Goal: Task Accomplishment & Management: Complete application form

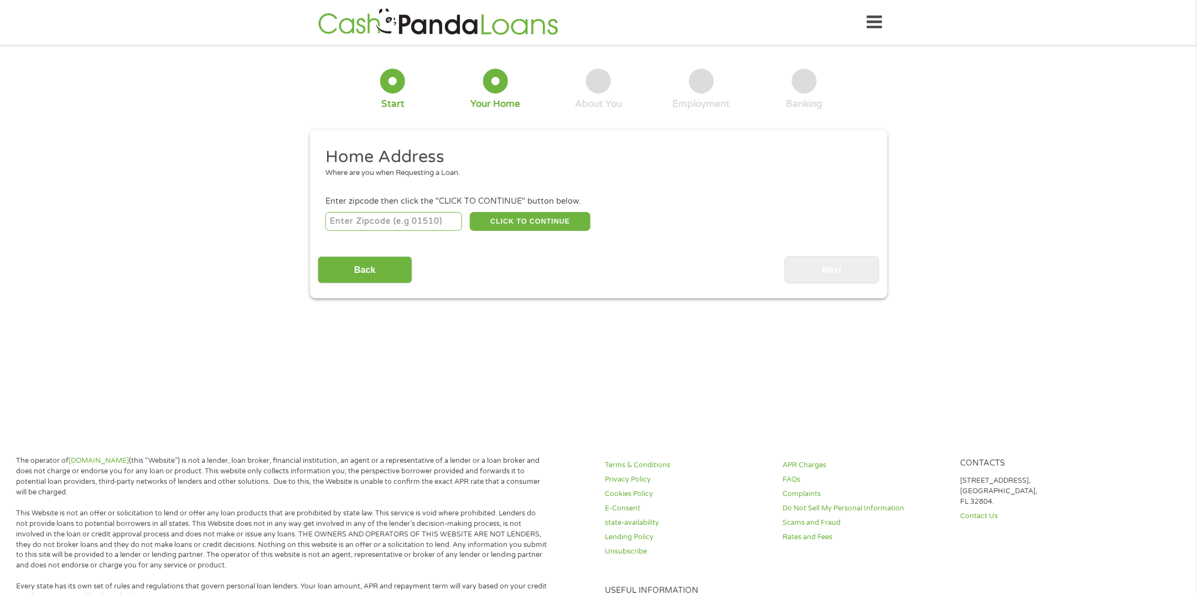
click at [431, 225] on input "number" at bounding box center [393, 221] width 137 height 19
type input "72543"
click at [495, 222] on button "CLICK TO CONTINUE" at bounding box center [530, 221] width 121 height 19
type input "72543"
type input "[GEOGRAPHIC_DATA]"
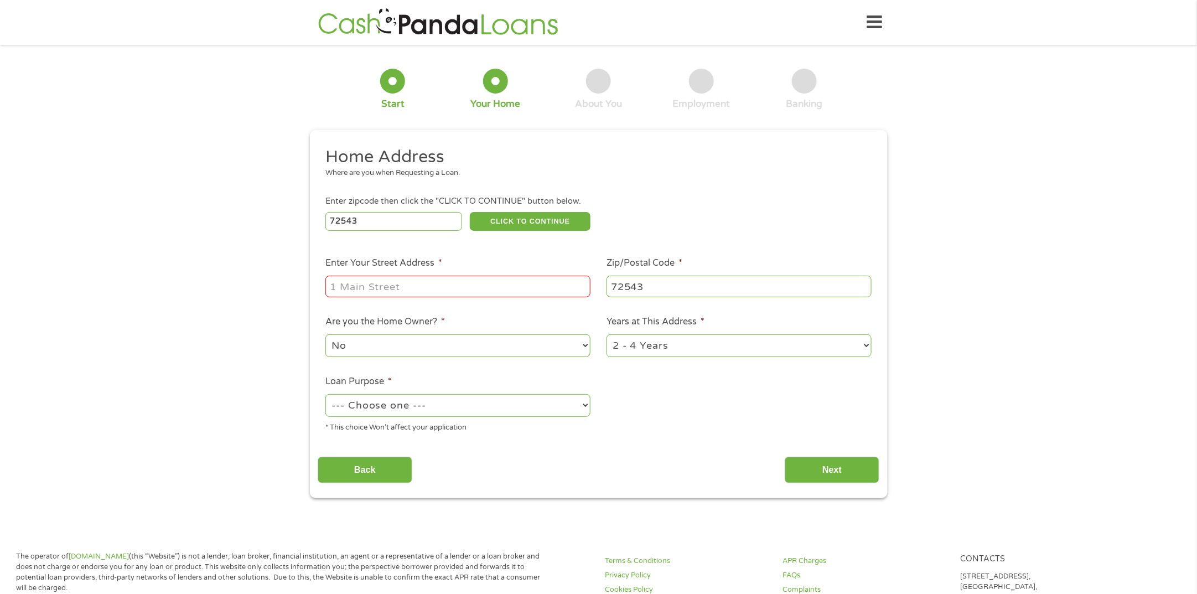
click at [486, 282] on input "Enter Your Street Address *" at bounding box center [457, 286] width 265 height 21
type input "171 [PERSON_NAME] Loop"
click at [575, 348] on select "No Yes" at bounding box center [457, 345] width 265 height 23
select select "yes"
click at [325, 335] on select "No Yes" at bounding box center [457, 345] width 265 height 23
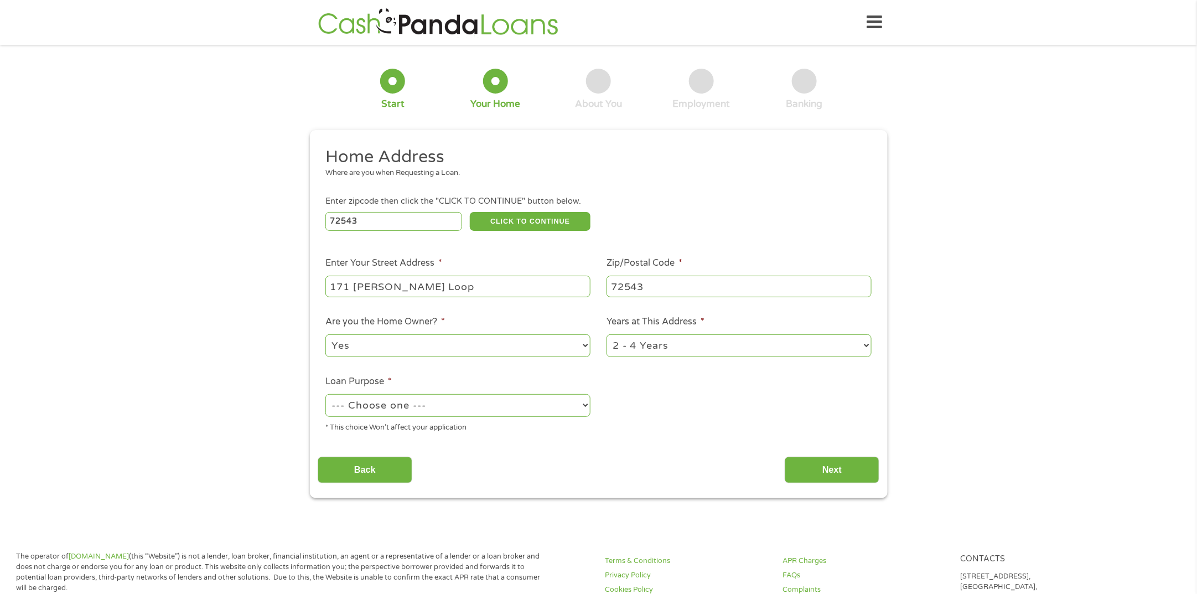
click at [667, 346] on select "1 Year or less 1 - 2 Years 2 - 4 Years Over 4 Years" at bounding box center [738, 345] width 265 height 23
select select "60months"
click at [606, 335] on select "1 Year or less 1 - 2 Years 2 - 4 Years Over 4 Years" at bounding box center [738, 345] width 265 height 23
click at [507, 414] on select "--- Choose one --- Pay Bills Debt Consolidation Home Improvement Major Purchase…" at bounding box center [457, 405] width 265 height 23
select select "paybills"
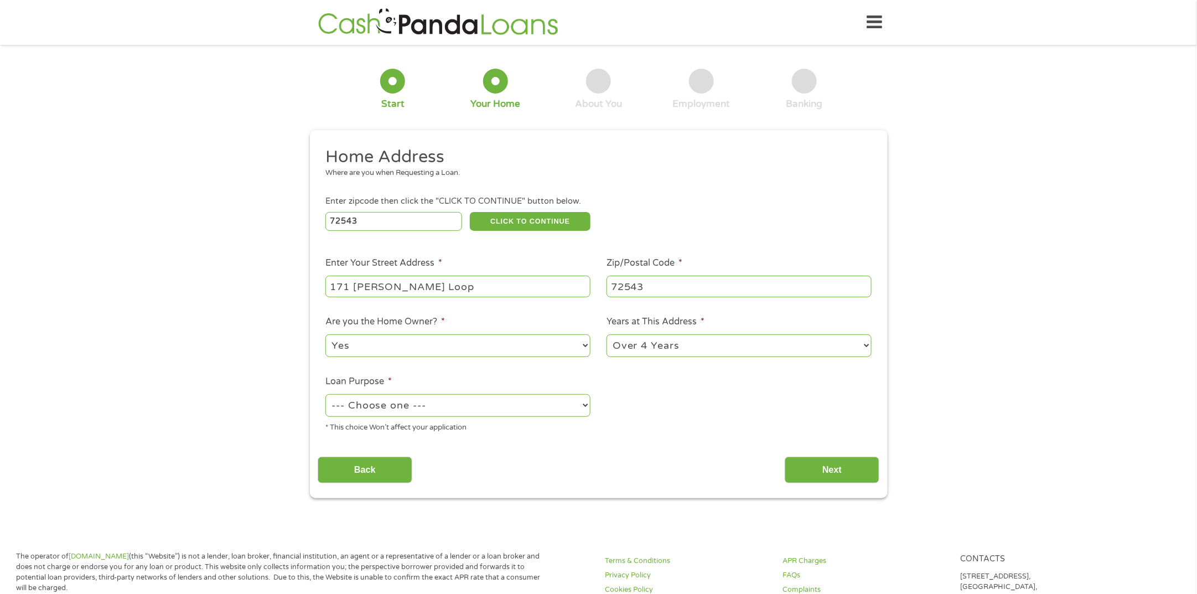
click at [325, 395] on select "--- Choose one --- Pay Bills Debt Consolidation Home Improvement Major Purchase…" at bounding box center [457, 405] width 265 height 23
click at [844, 474] on input "Next" at bounding box center [831, 469] width 95 height 27
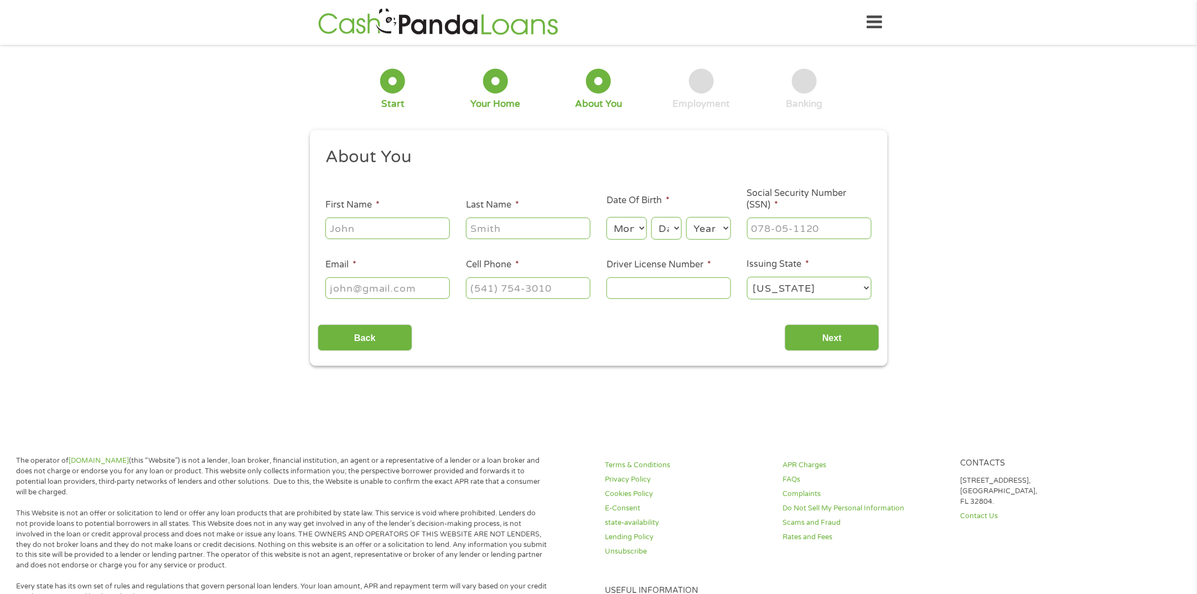
scroll to position [4, 5]
click at [414, 222] on input "First Name *" at bounding box center [387, 227] width 124 height 21
type input "[PERSON_NAME]"
type input "[EMAIL_ADDRESS][DOMAIN_NAME]"
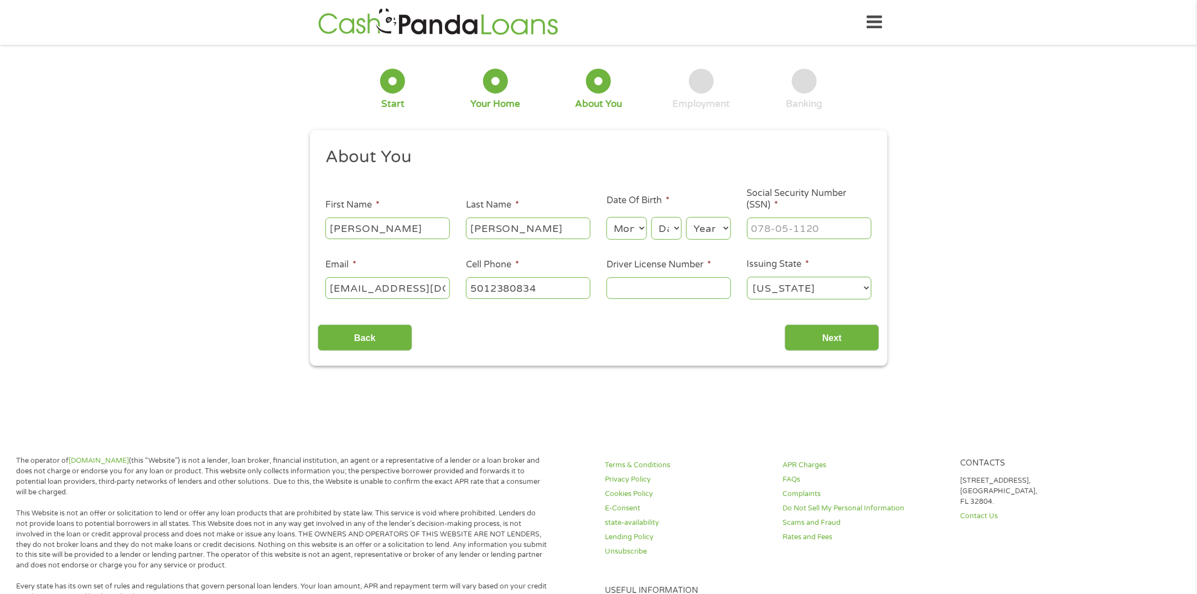
type input "[PHONE_NUMBER]"
click at [642, 285] on input "Driver License Number *" at bounding box center [668, 287] width 124 height 21
drag, startPoint x: 697, startPoint y: 289, endPoint x: 704, endPoint y: 288, distance: 7.3
click at [697, 289] on input "Driver License Number *" at bounding box center [668, 287] width 124 height 21
type input "911504523"
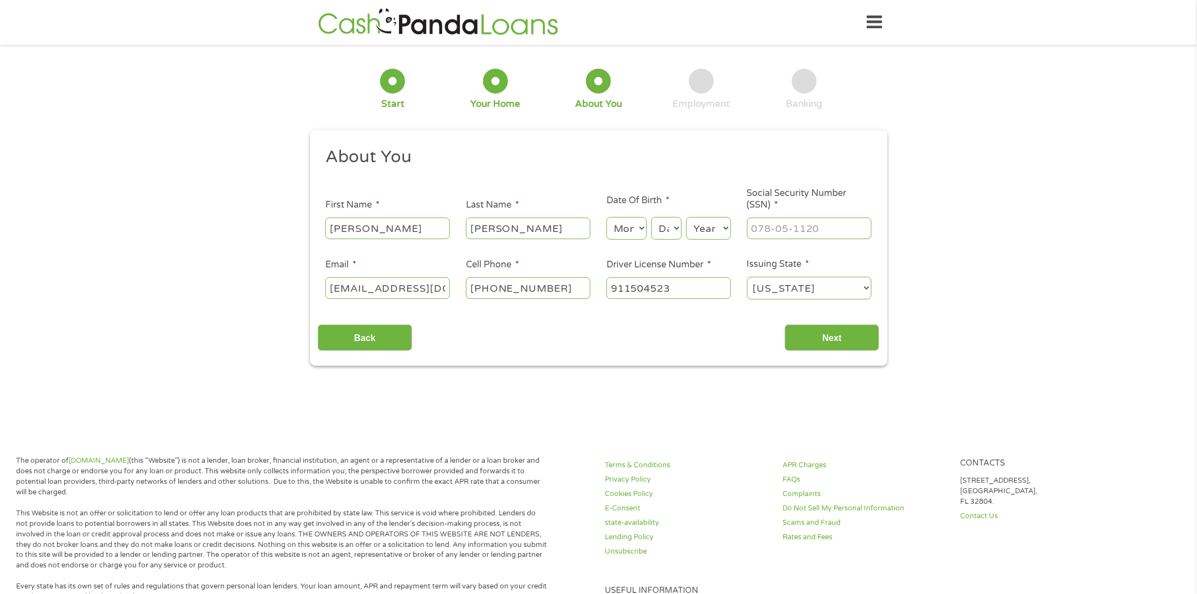
click at [627, 228] on select "Month 1 2 3 4 5 6 7 8 9 10 11 12" at bounding box center [626, 228] width 40 height 23
select select "5"
click at [606, 217] on select "Month 1 2 3 4 5 6 7 8 9 10 11 12" at bounding box center [626, 228] width 40 height 23
drag, startPoint x: 658, startPoint y: 225, endPoint x: 658, endPoint y: 237, distance: 12.2
click at [658, 225] on select "Day 1 2 3 4 5 6 7 8 9 10 11 12 13 14 15 16 17 18 19 20 21 22 23 24 25 26 27 28 …" at bounding box center [666, 228] width 30 height 23
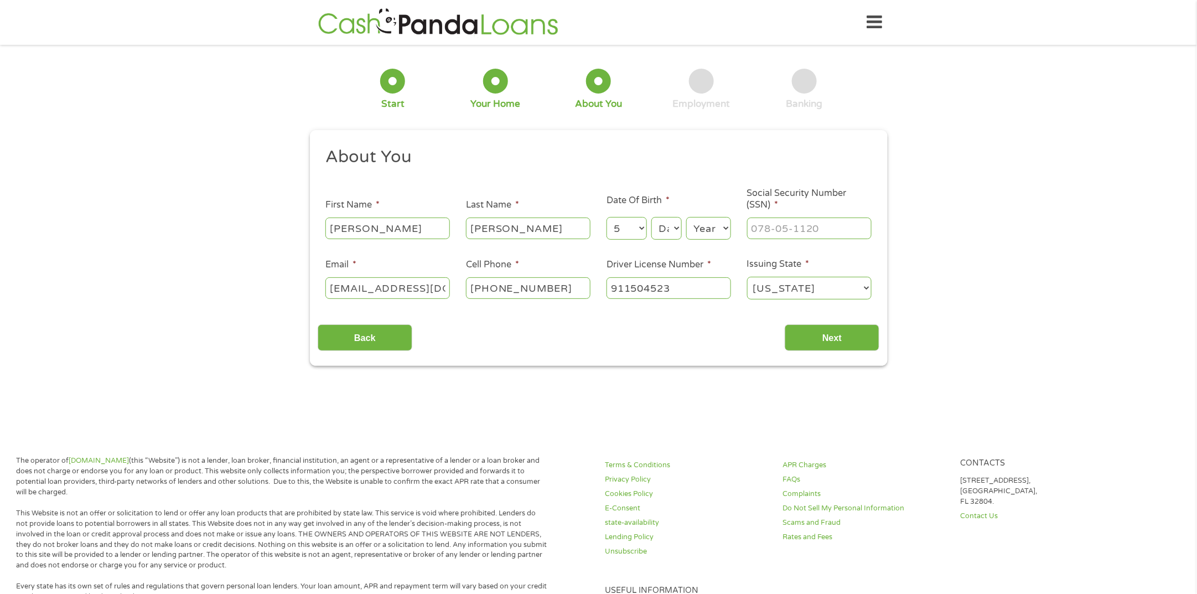
select select "20"
click at [651, 217] on select "Day 1 2 3 4 5 6 7 8 9 10 11 12 13 14 15 16 17 18 19 20 21 22 23 24 25 26 27 28 …" at bounding box center [666, 228] width 30 height 23
click at [713, 231] on select "Year [DATE] 2006 2005 2004 2003 2002 2001 2000 1999 1998 1997 1996 1995 1994 19…" at bounding box center [708, 228] width 45 height 23
select select "1962"
click at [686, 217] on select "Year [DATE] 2006 2005 2004 2003 2002 2001 2000 1999 1998 1997 1996 1995 1994 19…" at bounding box center [708, 228] width 45 height 23
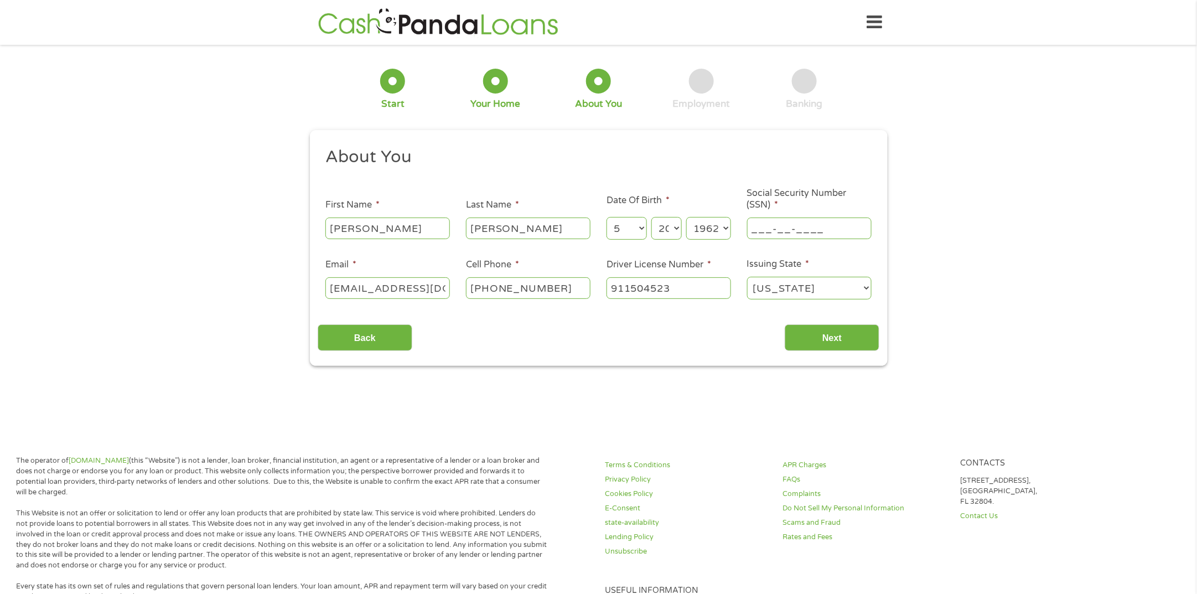
drag, startPoint x: 825, startPoint y: 222, endPoint x: 873, endPoint y: 219, distance: 47.7
click at [825, 222] on input "___-__-____" at bounding box center [809, 227] width 124 height 21
click at [753, 219] on input "___-__-____" at bounding box center [809, 227] width 124 height 21
type input "561-41-0241"
click at [836, 331] on input "Next" at bounding box center [831, 337] width 95 height 27
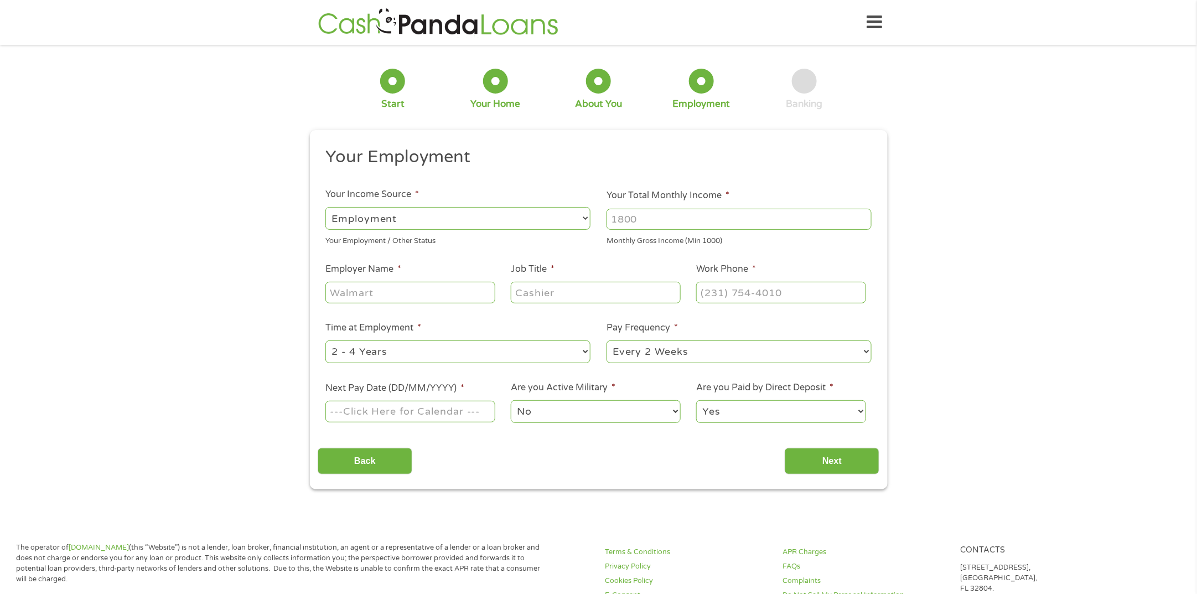
click at [555, 217] on select "--- Choose one --- Employment [DEMOGRAPHIC_DATA] Benefits" at bounding box center [457, 218] width 265 height 23
select select "benefits"
click at [325, 207] on select "--- Choose one --- Employment [DEMOGRAPHIC_DATA] Benefits" at bounding box center [457, 218] width 265 height 23
type input "Other"
type input "[PHONE_NUMBER]"
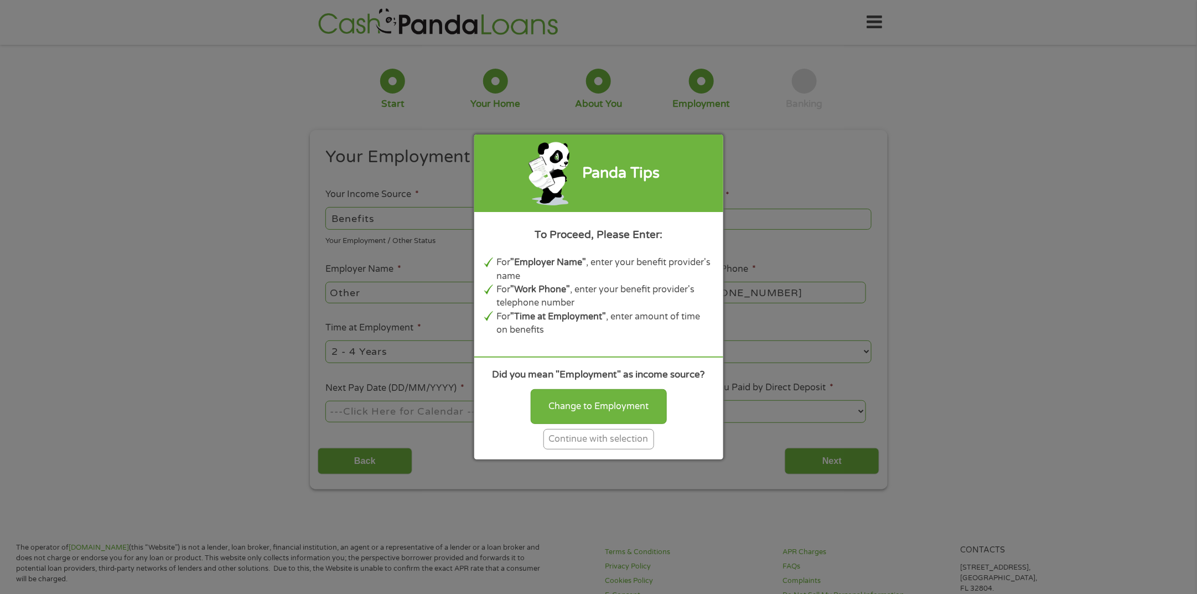
click at [592, 444] on div "Continue with selection" at bounding box center [598, 439] width 111 height 20
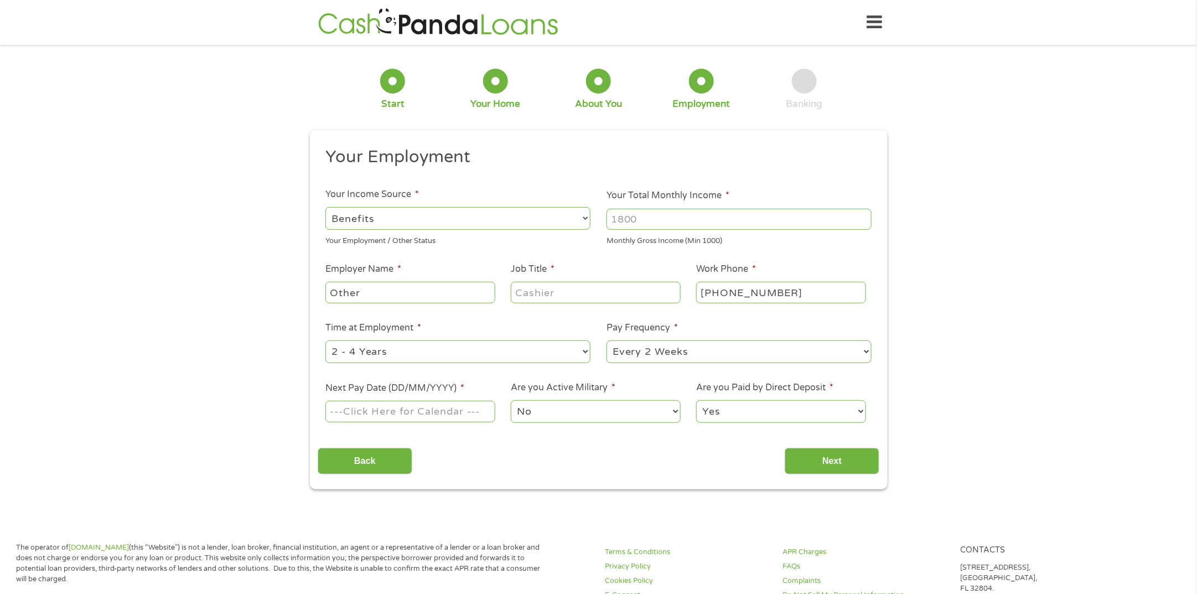
drag, startPoint x: 744, startPoint y: 219, endPoint x: 805, endPoint y: 223, distance: 61.0
click at [744, 219] on input "Your Total Monthly Income *" at bounding box center [738, 219] width 265 height 21
type input "1512"
click at [471, 296] on input "Other" at bounding box center [409, 292] width 169 height 21
type input "O"
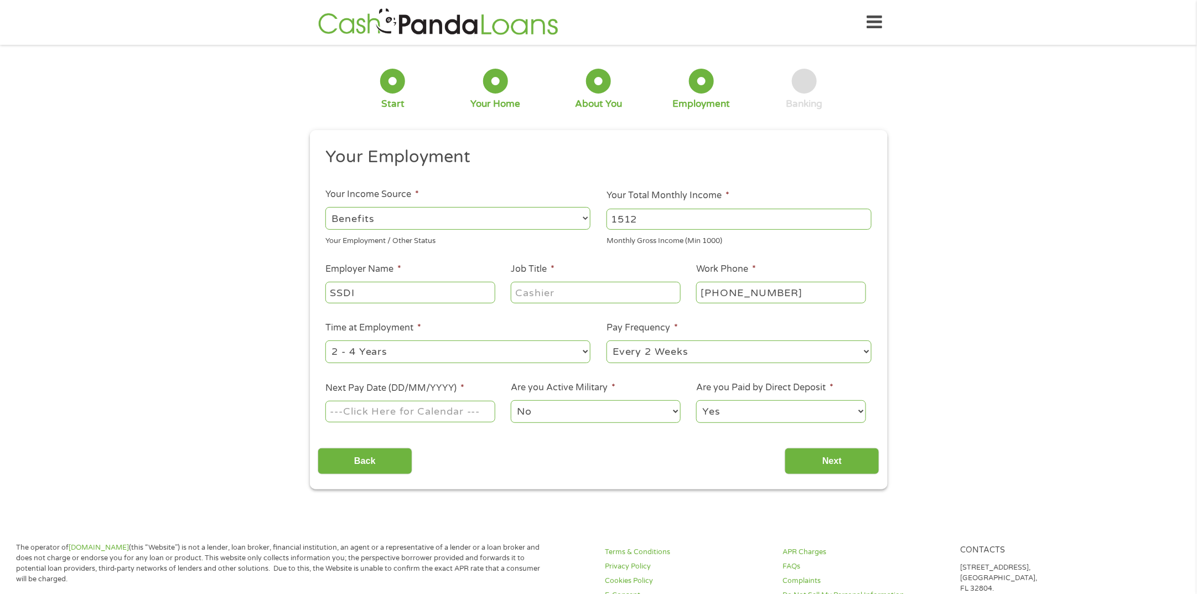
type input "SSDI"
click at [572, 294] on input "Job Title *" at bounding box center [595, 292] width 169 height 21
type input "Disabled"
click at [538, 351] on select "--- Choose one --- 1 Year or less 1 - 2 Years 2 - 4 Years Over 4 Years" at bounding box center [457, 351] width 265 height 23
select select "60months"
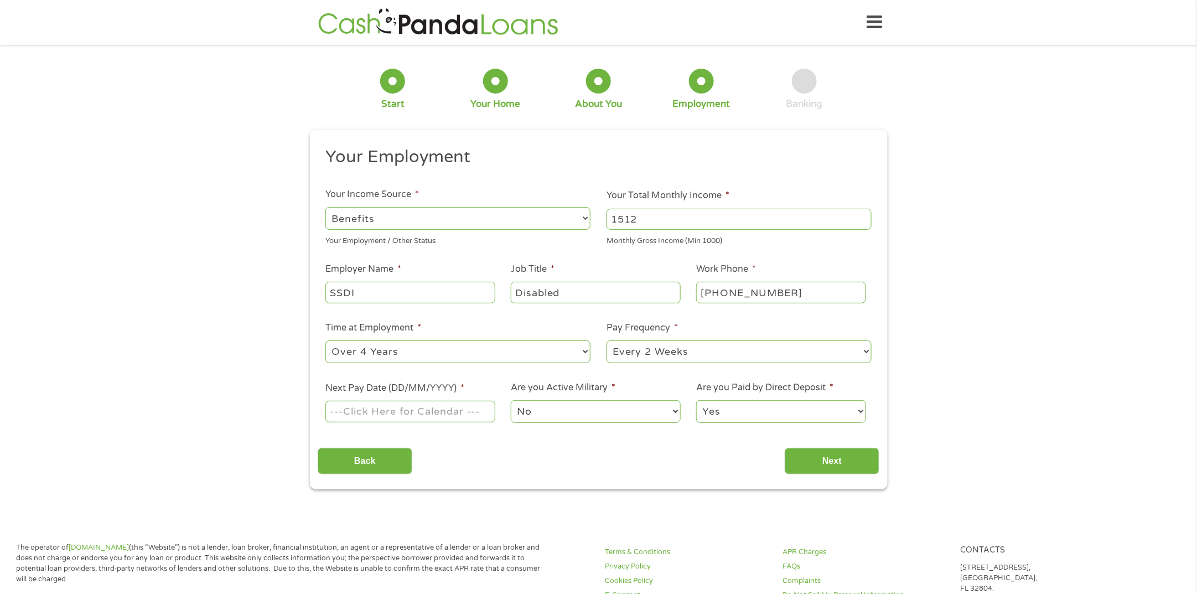
click at [325, 341] on select "--- Choose one --- 1 Year or less 1 - 2 Years 2 - 4 Years Over 4 Years" at bounding box center [457, 351] width 265 height 23
click at [698, 355] on select "--- Choose one --- Every 2 Weeks Every Week Monthly Semi-Monthly" at bounding box center [738, 351] width 265 height 23
select select "monthly"
click at [606, 341] on select "--- Choose one --- Every 2 Weeks Every Week Monthly Semi-Monthly" at bounding box center [738, 351] width 265 height 23
click at [433, 418] on input "Next Pay Date (DD/MM/YYYY) *" at bounding box center [409, 411] width 169 height 21
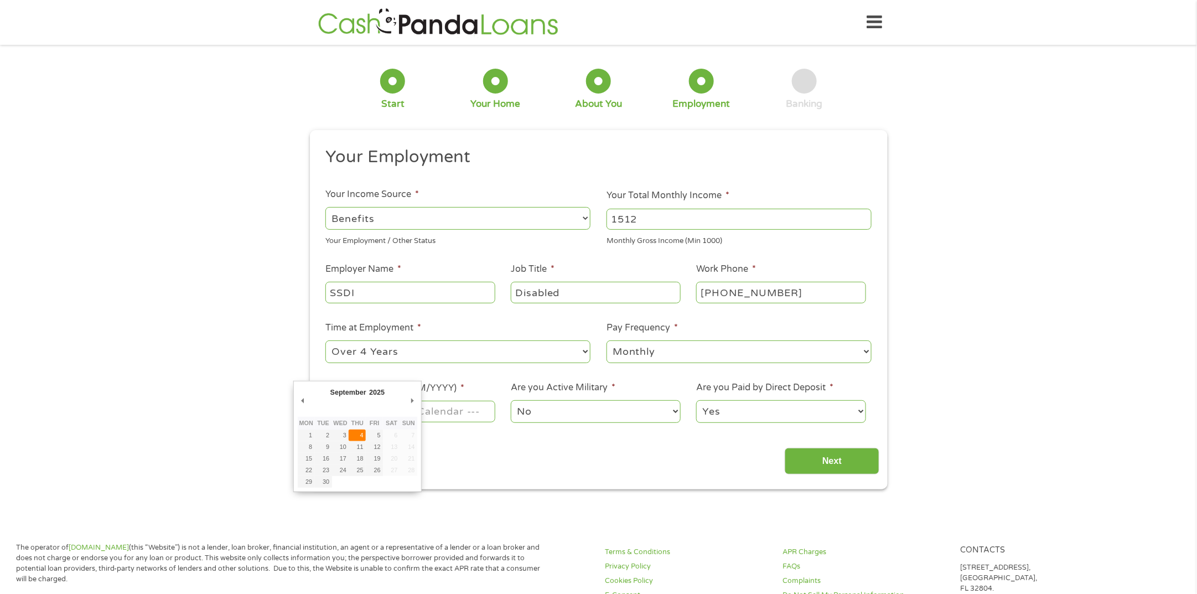
type input "[DATE]"
click at [746, 416] on select "Yes No" at bounding box center [780, 411] width 169 height 23
click at [696, 401] on select "Yes No" at bounding box center [780, 411] width 169 height 23
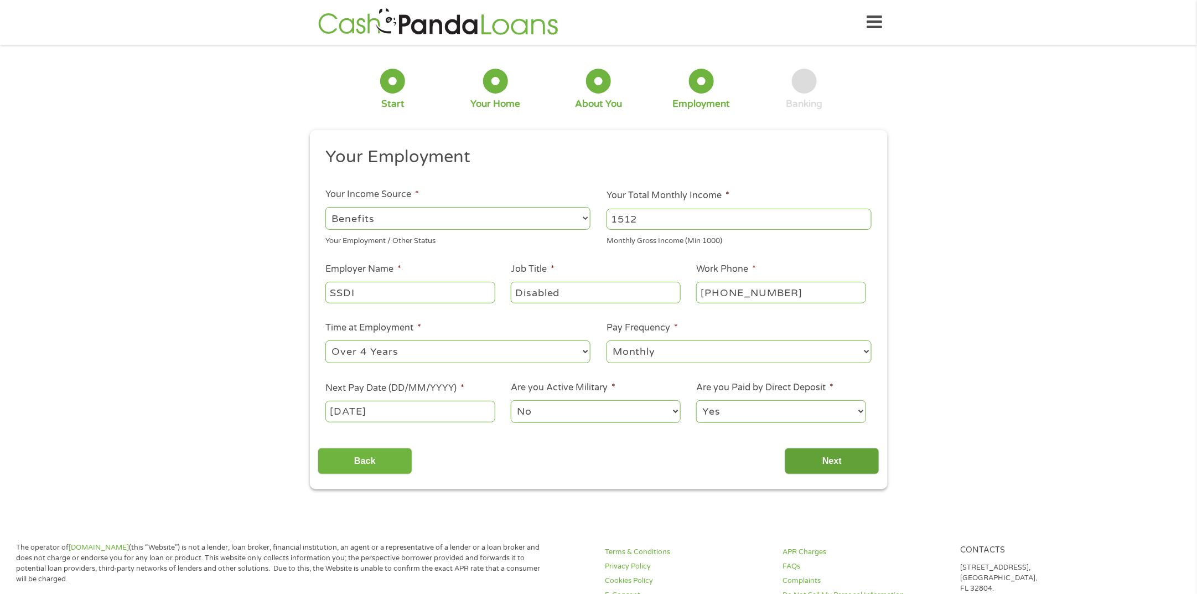
click at [820, 462] on input "Next" at bounding box center [831, 461] width 95 height 27
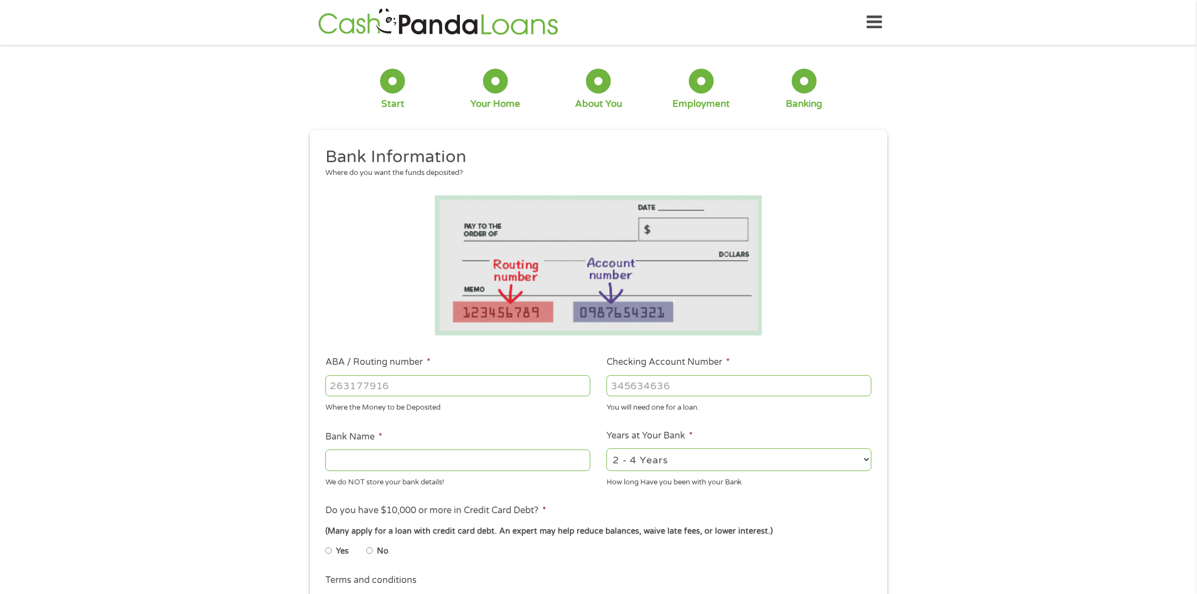
drag, startPoint x: 455, startPoint y: 378, endPoint x: 582, endPoint y: 412, distance: 131.6
click at [455, 378] on input "ABA / Routing number *" at bounding box center [457, 385] width 265 height 21
type input "282975953"
type input "NATURAL STATE FCU"
type input "282975953"
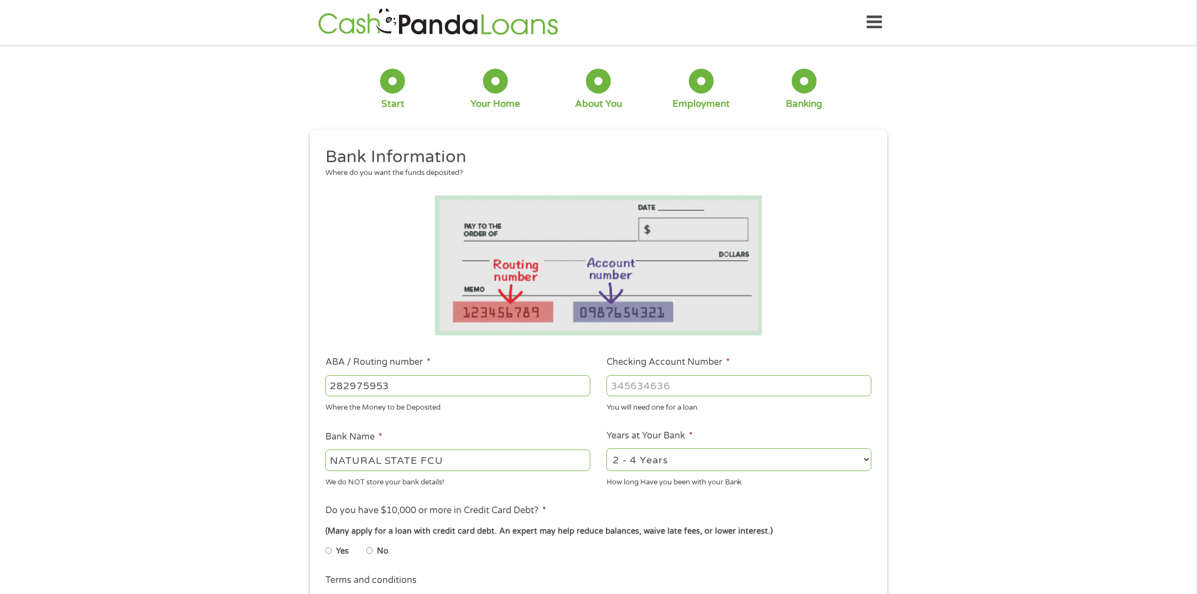
click at [732, 381] on input "Checking Account Number *" at bounding box center [738, 385] width 265 height 21
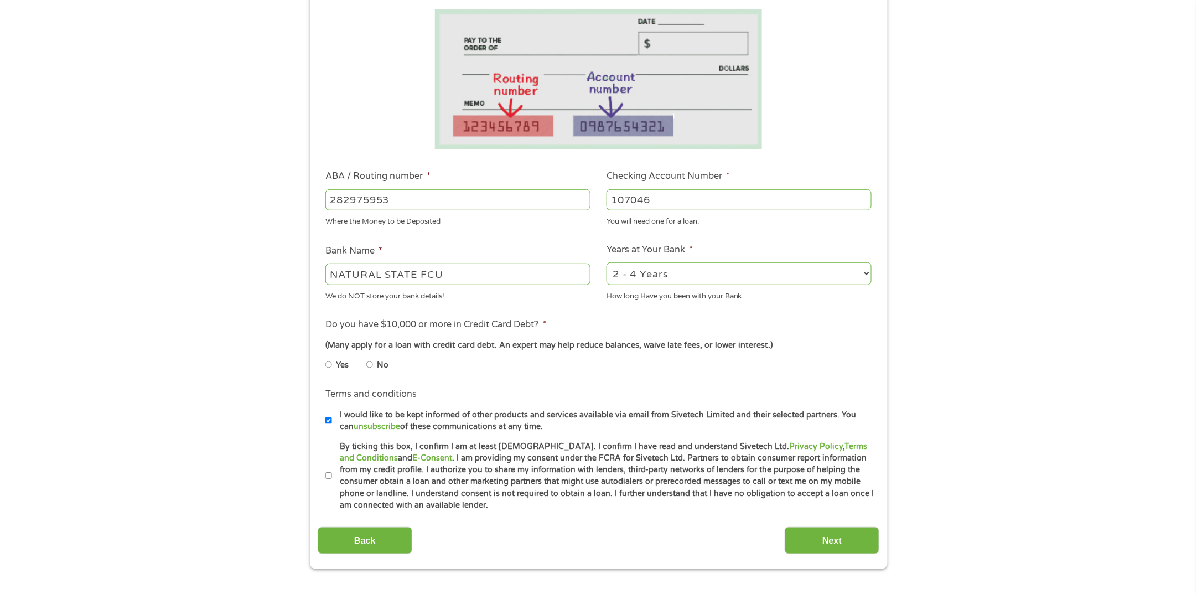
scroll to position [207, 0]
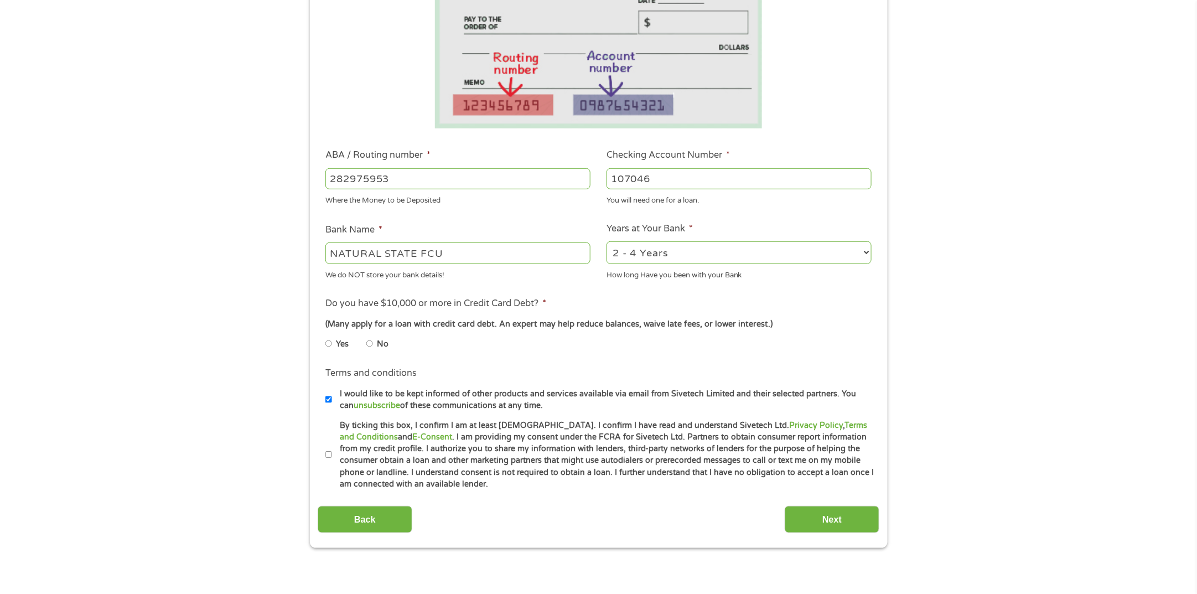
type input "107046"
click at [818, 256] on select "2 - 4 Years 6 - 12 Months 1 - 2 Years Over 4 Years" at bounding box center [738, 252] width 265 height 23
select select "60months"
click at [606, 241] on select "2 - 4 Years 6 - 12 Months 1 - 2 Years Over 4 Years" at bounding box center [738, 252] width 265 height 23
click at [369, 342] on input "No" at bounding box center [369, 344] width 7 height 18
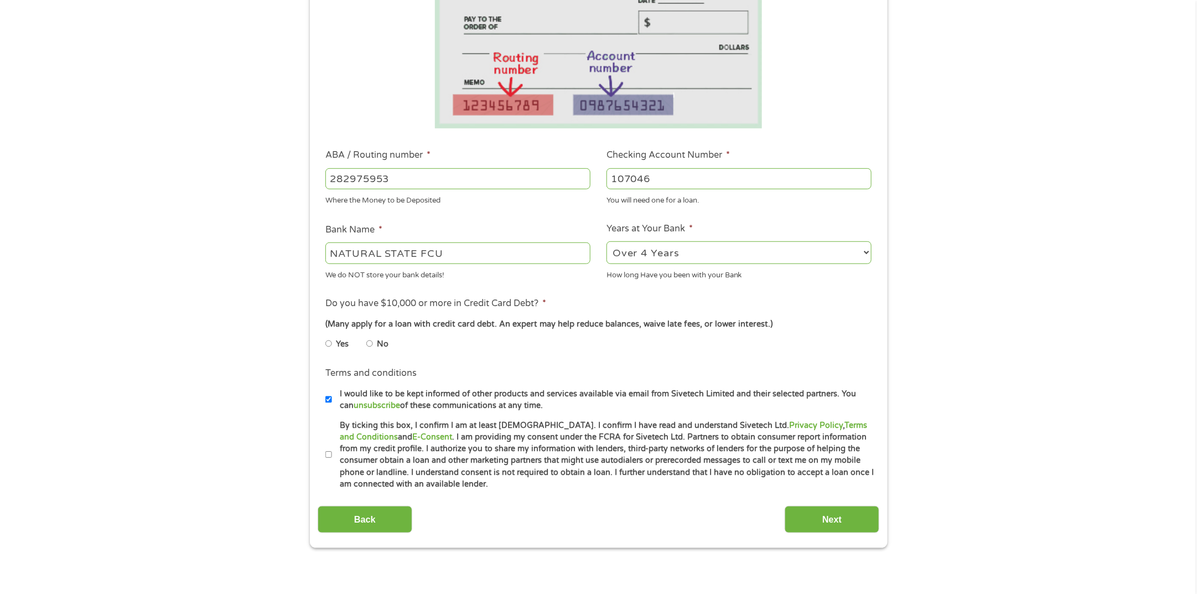
radio input "true"
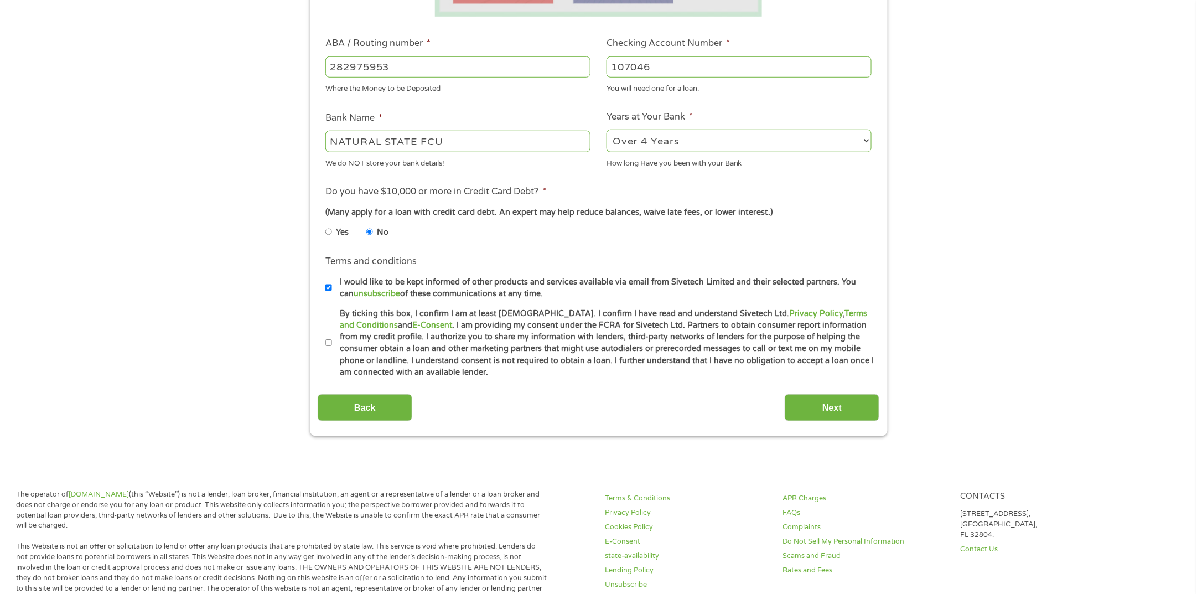
scroll to position [345, 0]
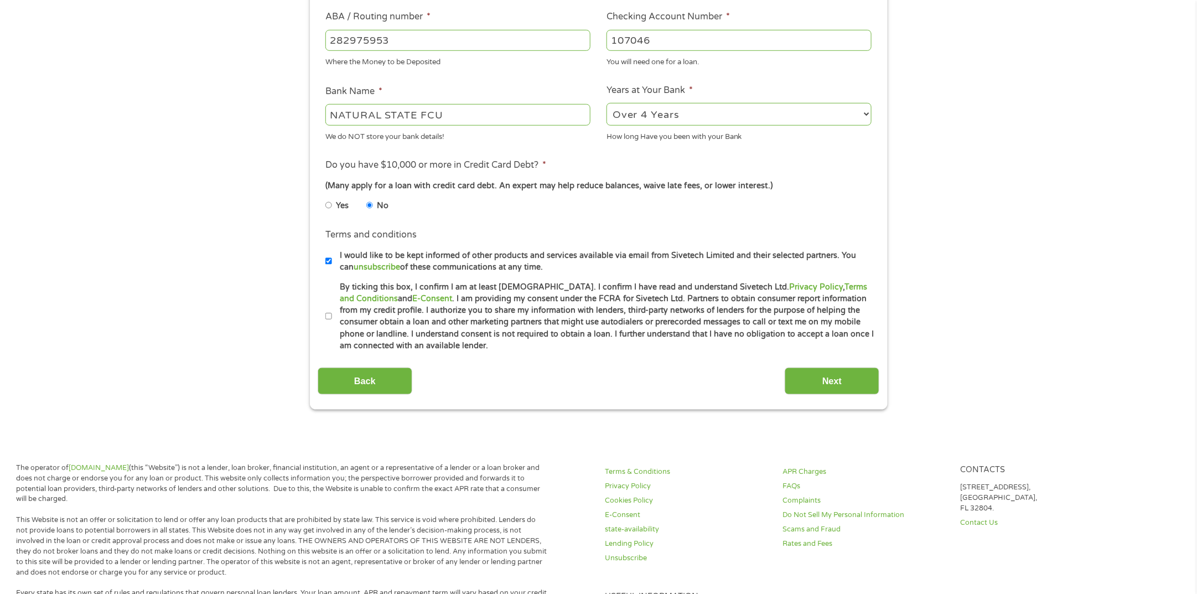
drag, startPoint x: 330, startPoint y: 314, endPoint x: 336, endPoint y: 318, distance: 7.2
click at [329, 313] on input "By ticking this box, I confirm I am at least [DEMOGRAPHIC_DATA]. I confirm I ha…" at bounding box center [328, 317] width 7 height 18
checkbox input "true"
click at [825, 376] on input "Next" at bounding box center [831, 380] width 95 height 27
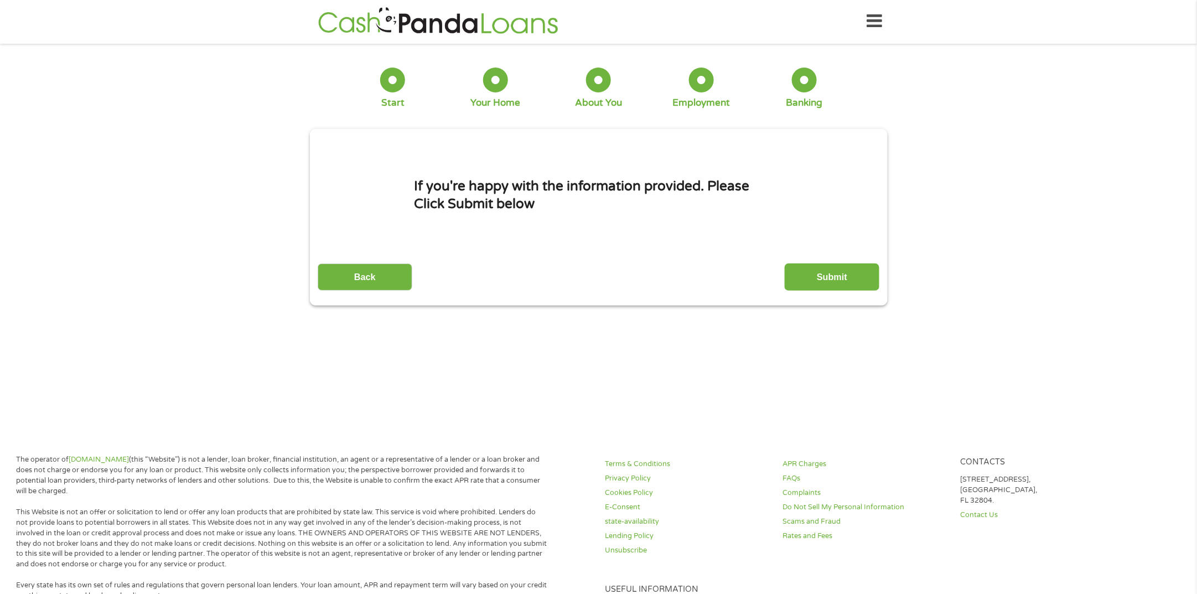
scroll to position [0, 0]
click at [822, 280] on input "Submit" at bounding box center [831, 277] width 95 height 27
